Goal: Information Seeking & Learning: Learn about a topic

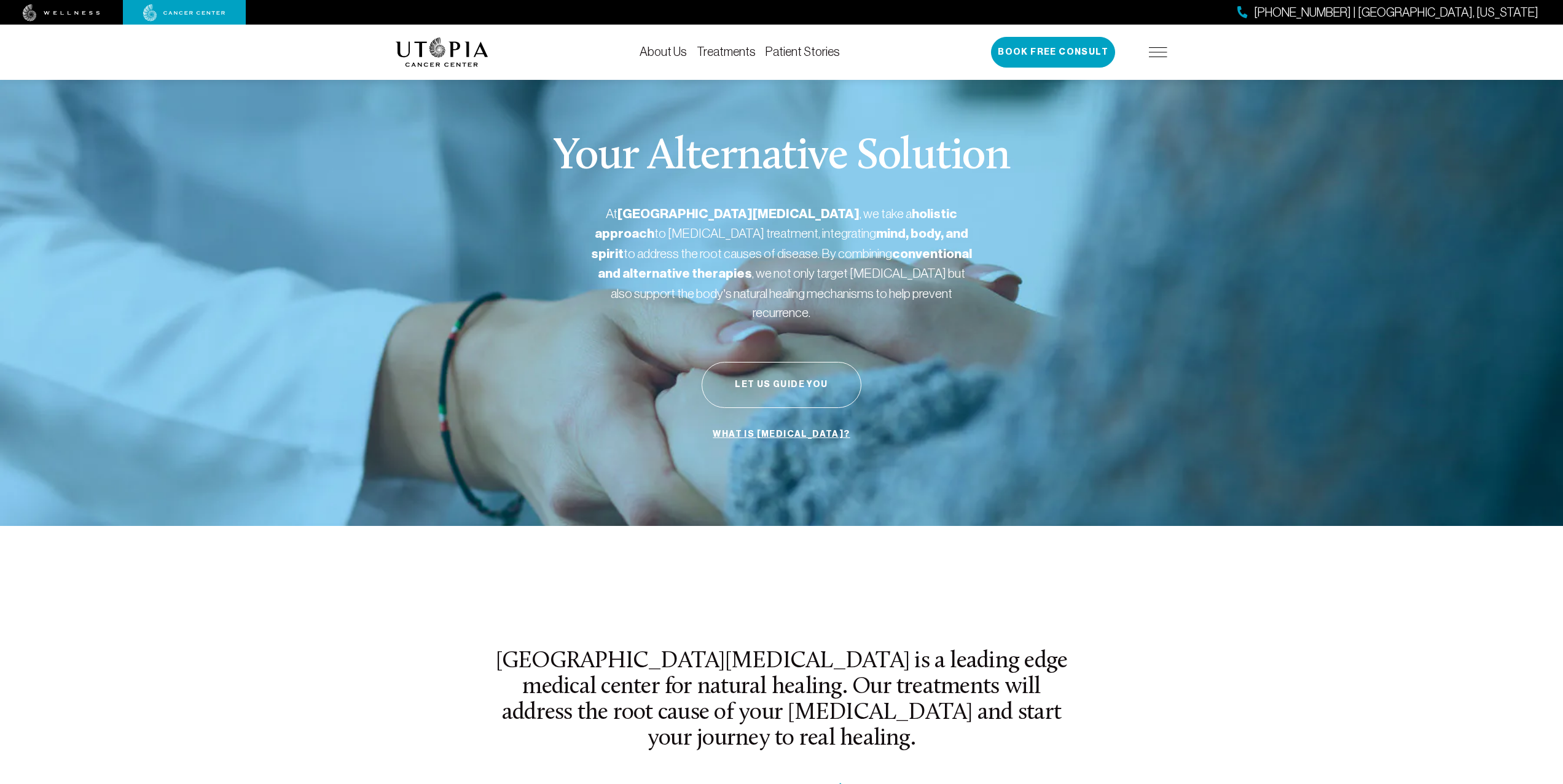
click at [718, 50] on link "Treatments" at bounding box center [726, 52] width 59 height 14
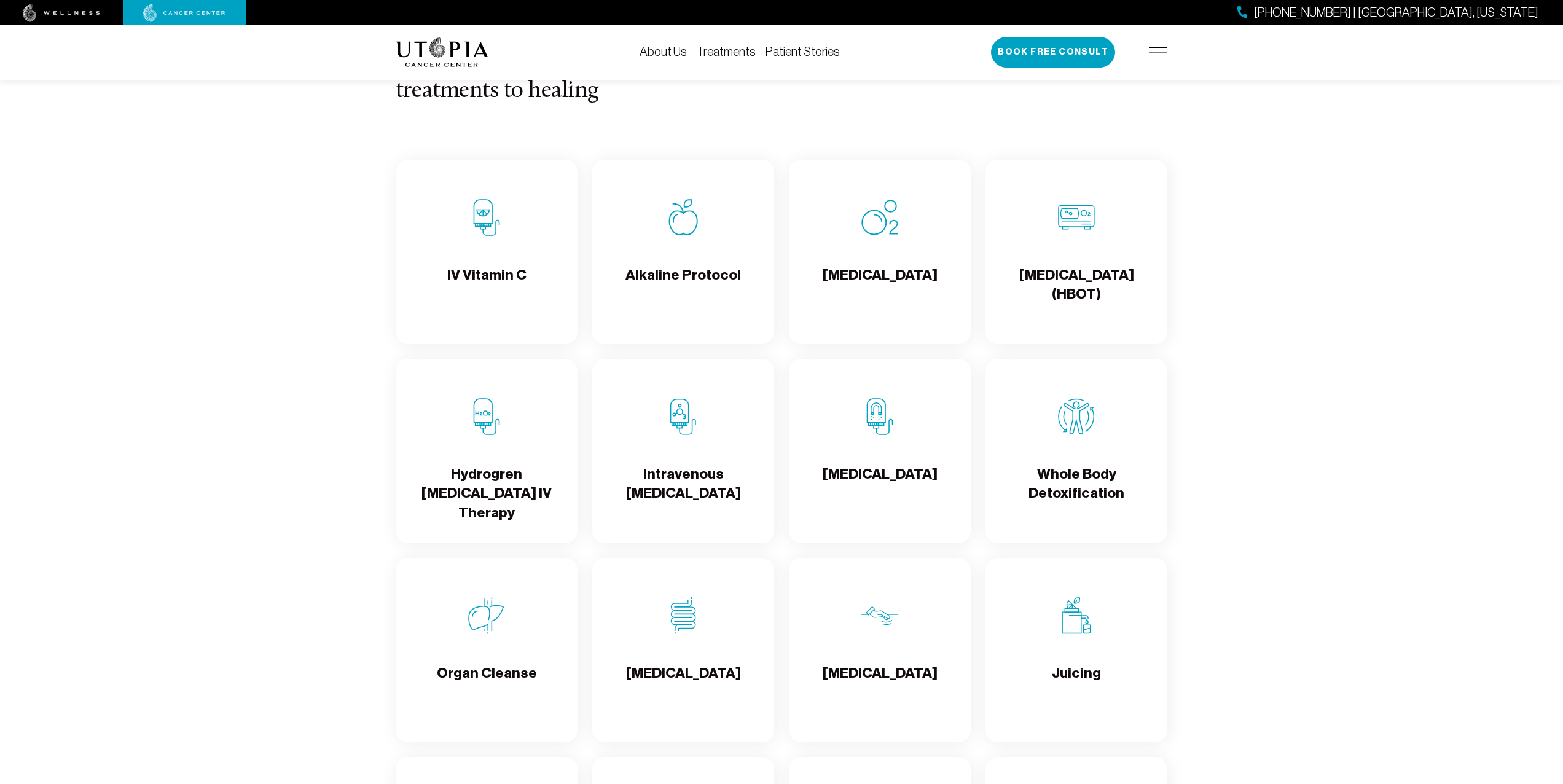
scroll to position [1337, 0]
click at [682, 608] on img at bounding box center [683, 614] width 37 height 37
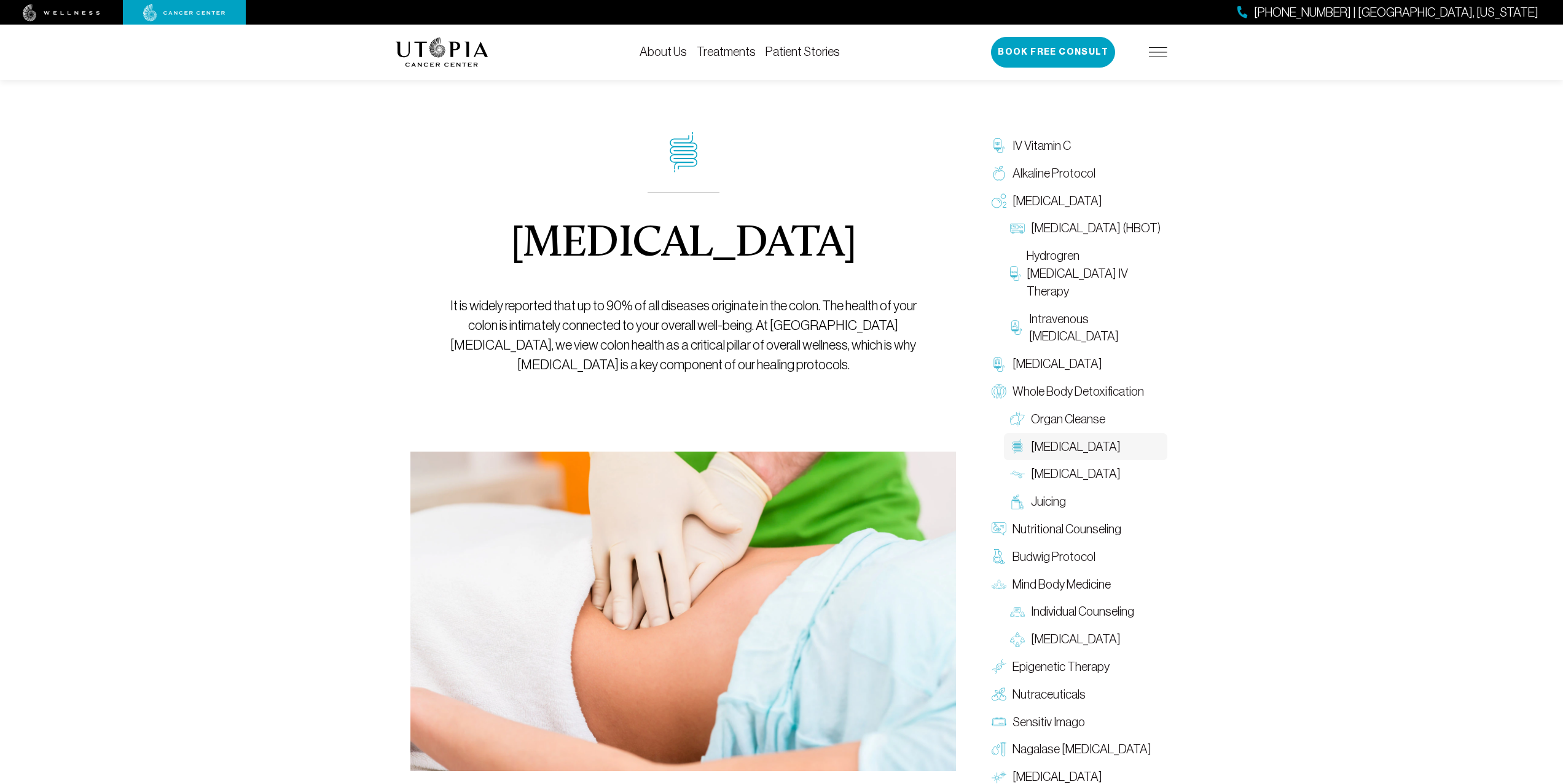
click at [1037, 440] on span "Colon Therapy" at bounding box center [1076, 447] width 89 height 18
